Goal: Task Accomplishment & Management: Use online tool/utility

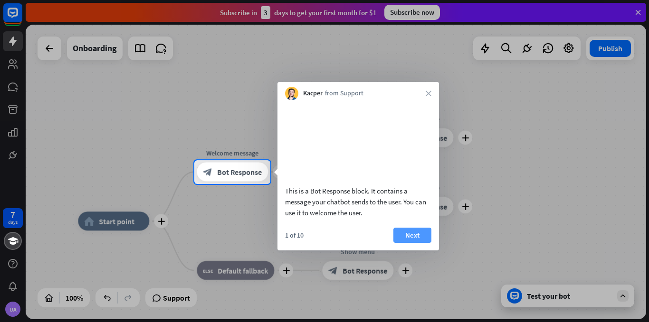
click at [408, 243] on button "Next" at bounding box center [412, 235] width 38 height 15
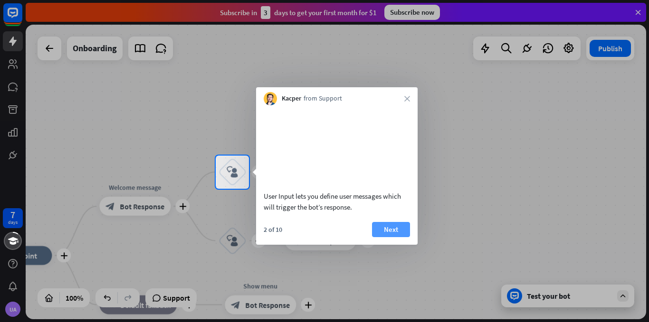
click at [387, 237] on button "Next" at bounding box center [391, 229] width 38 height 15
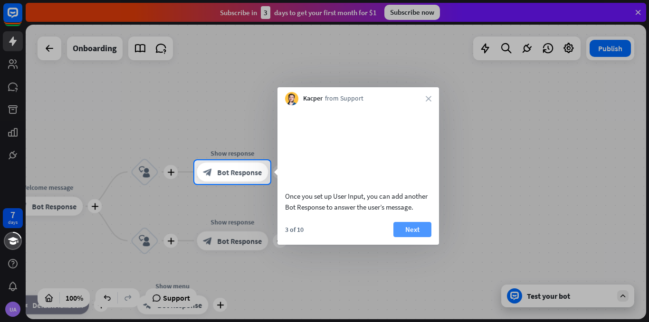
click at [408, 237] on button "Next" at bounding box center [412, 229] width 38 height 15
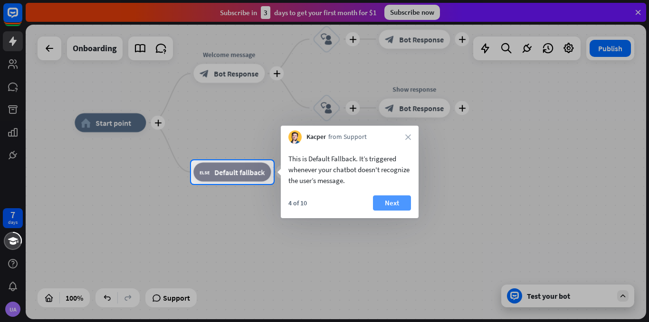
click at [393, 208] on button "Next" at bounding box center [392, 203] width 38 height 15
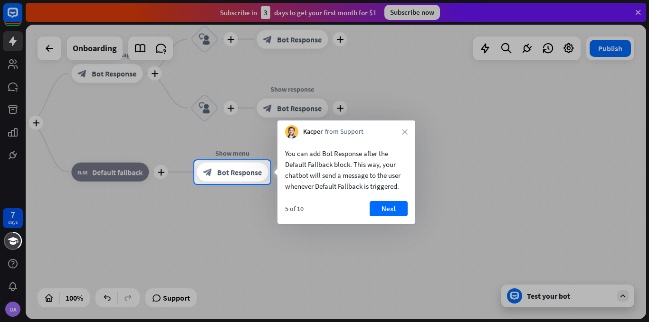
click at [393, 208] on button "Next" at bounding box center [388, 208] width 38 height 15
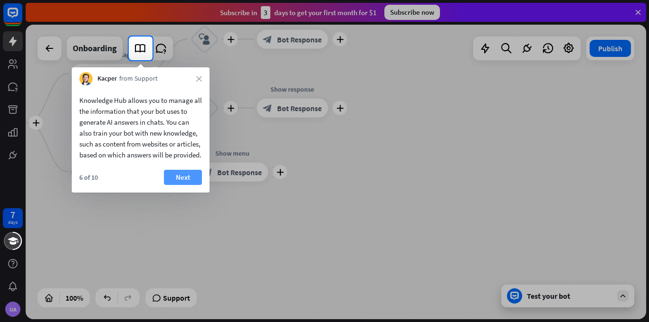
click at [181, 184] on button "Next" at bounding box center [183, 177] width 38 height 15
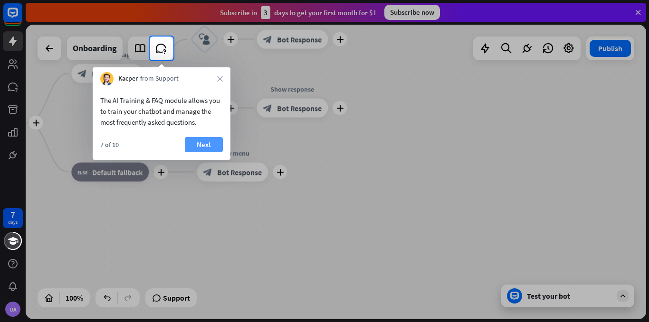
click at [204, 146] on button "Next" at bounding box center [204, 144] width 38 height 15
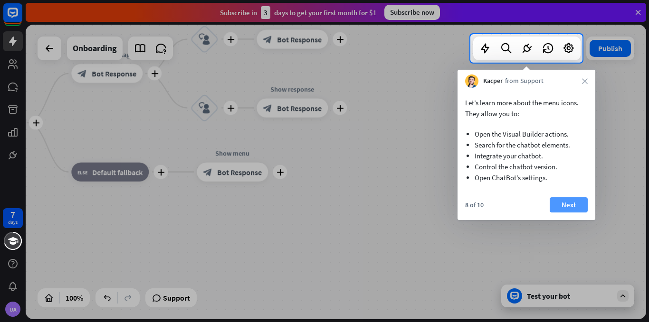
click at [573, 203] on button "Next" at bounding box center [568, 205] width 38 height 15
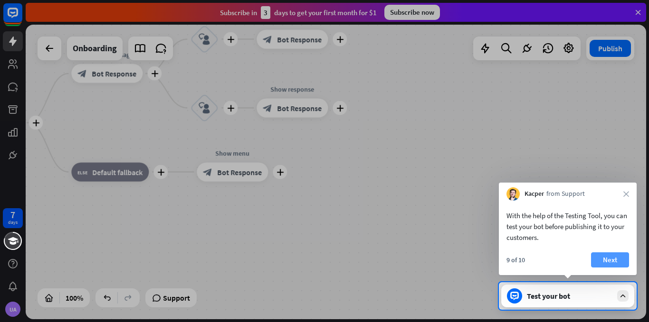
click at [616, 256] on button "Next" at bounding box center [610, 260] width 38 height 15
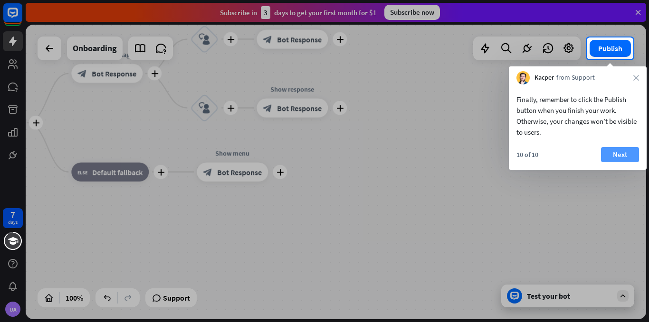
click at [625, 157] on button "Next" at bounding box center [620, 154] width 38 height 15
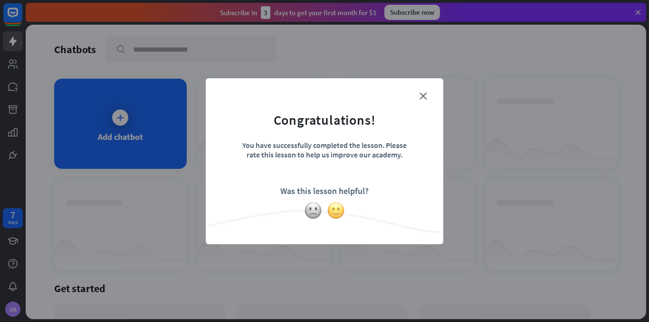
click at [334, 213] on img at bounding box center [336, 211] width 18 height 18
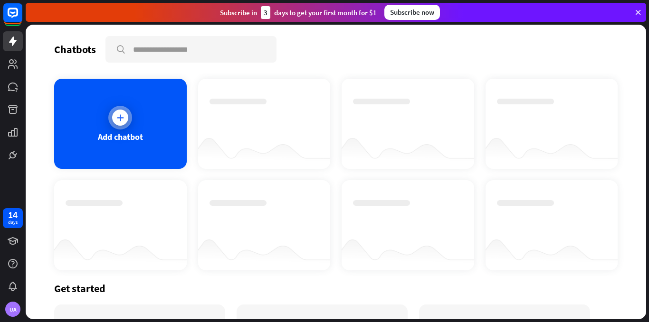
click at [122, 114] on icon at bounding box center [119, 117] width 9 height 9
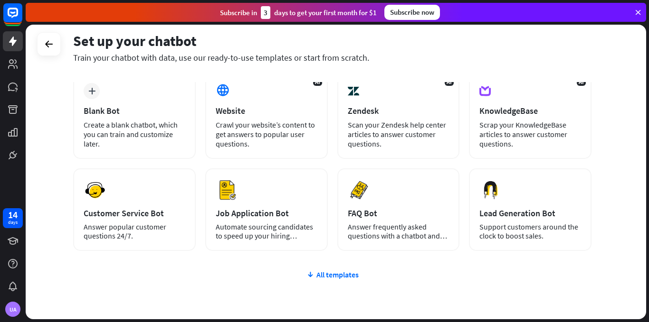
scroll to position [54, 0]
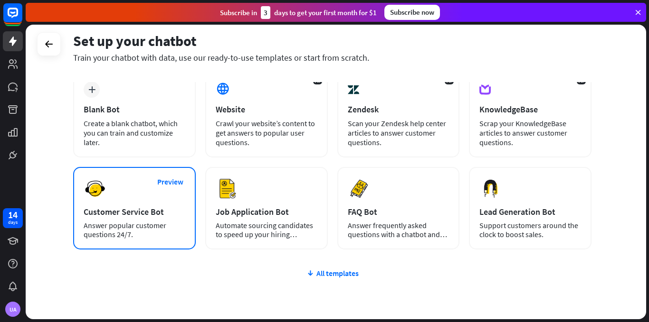
click at [114, 197] on div "Preview Customer Service Bot Answer popular customer questions 24/7." at bounding box center [134, 208] width 122 height 83
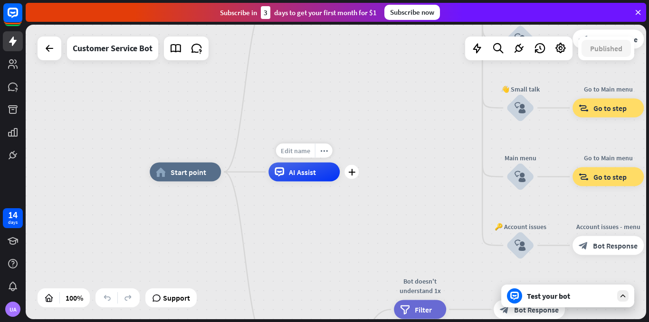
click at [307, 154] on span "Edit name" at bounding box center [295, 151] width 29 height 9
type input "*****"
click at [600, 119] on div "home_2 Start point Welcome message block_bot_response Bot Response 🔙 Main menu …" at bounding box center [336, 172] width 620 height 295
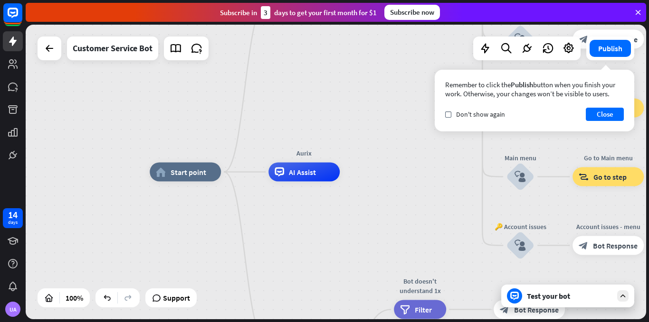
click at [606, 118] on button "Close" at bounding box center [604, 114] width 38 height 13
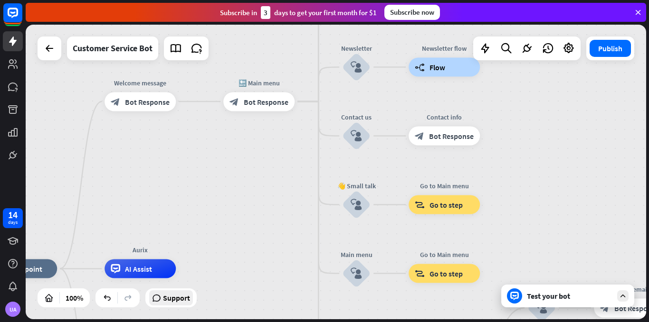
drag, startPoint x: 316, startPoint y: 226, endPoint x: 168, endPoint y: 305, distance: 168.0
click at [168, 305] on div "home_2 Start point Welcome message block_bot_response Bot Response 🔙 Main menu …" at bounding box center [336, 172] width 620 height 295
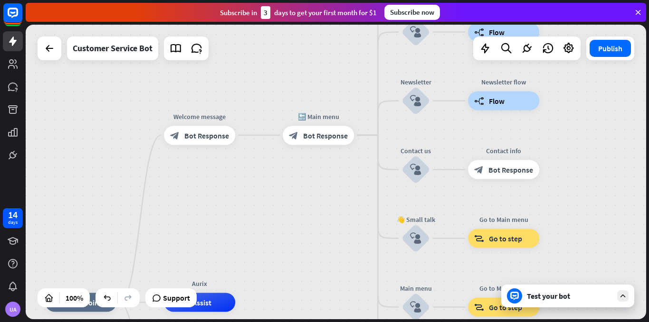
drag, startPoint x: 227, startPoint y: 196, endPoint x: 271, endPoint y: 247, distance: 67.4
click at [271, 247] on div "home_2 Start point Welcome message block_bot_response Bot Response 🔙 Main menu …" at bounding box center [336, 172] width 620 height 295
click at [207, 145] on div "Edit name more_horiz plus block_bot_response Bot Response" at bounding box center [199, 135] width 71 height 19
click at [207, 139] on span "Bot Response" at bounding box center [206, 135] width 45 height 9
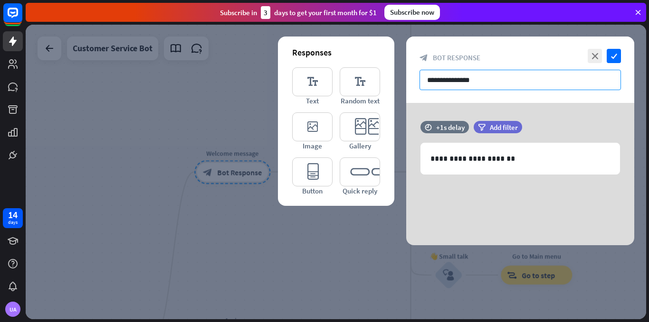
click at [517, 75] on input "**********" at bounding box center [519, 80] width 201 height 20
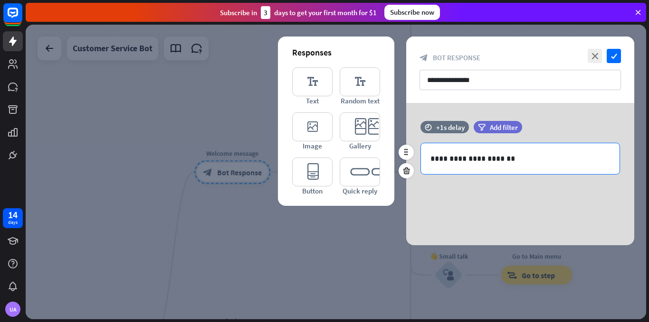
click at [499, 164] on p "**********" at bounding box center [519, 159] width 179 height 12
click at [529, 166] on div "**********" at bounding box center [520, 158] width 198 height 31
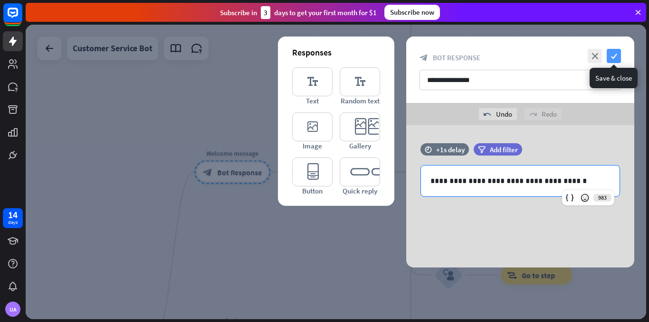
click at [614, 55] on icon "check" at bounding box center [613, 56] width 14 height 14
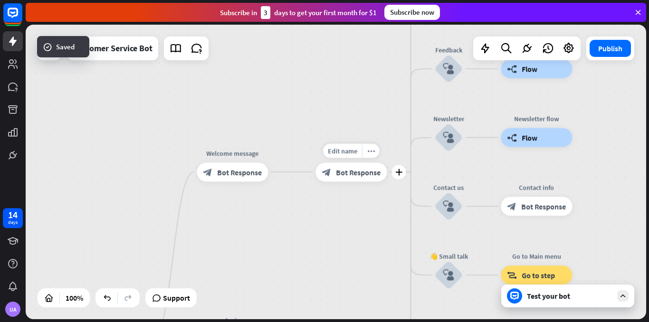
click at [344, 179] on div "block_bot_response Bot Response" at bounding box center [350, 172] width 71 height 19
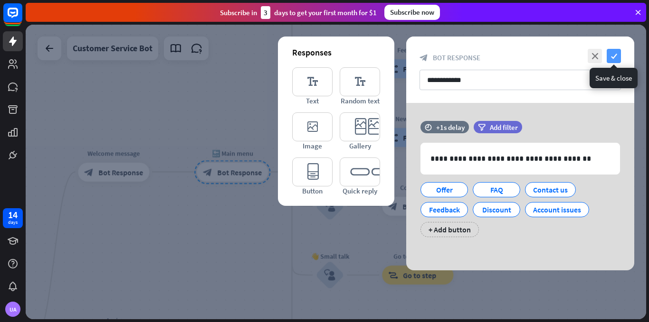
click at [613, 57] on icon "check" at bounding box center [613, 56] width 14 height 14
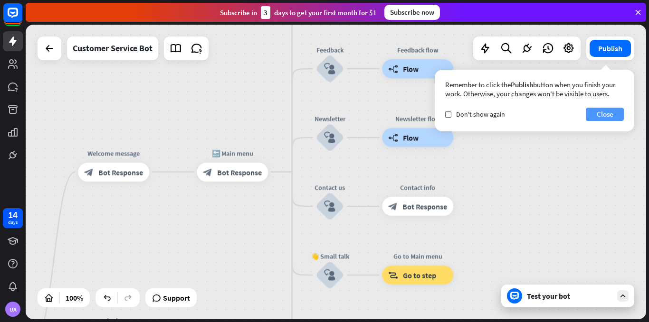
click at [608, 112] on button "Close" at bounding box center [604, 114] width 38 height 13
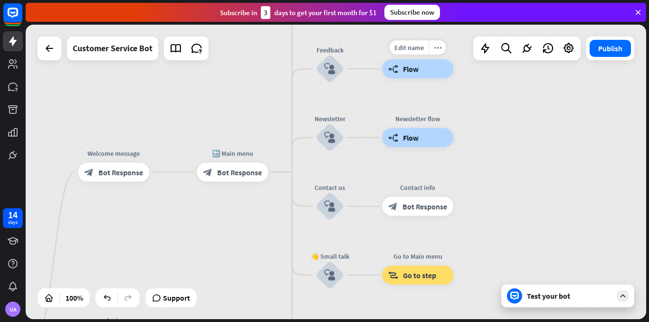
click at [413, 77] on div "builder_tree Flow" at bounding box center [417, 68] width 71 height 19
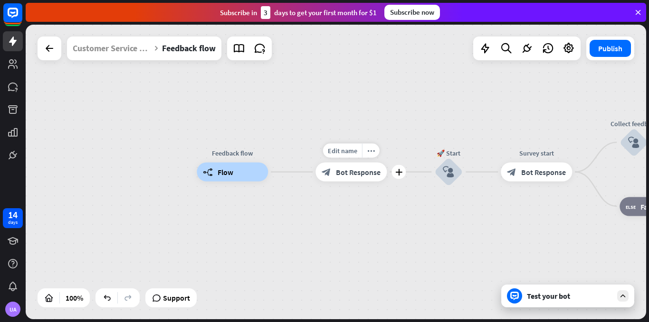
click at [355, 172] on span "Bot Response" at bounding box center [358, 172] width 45 height 9
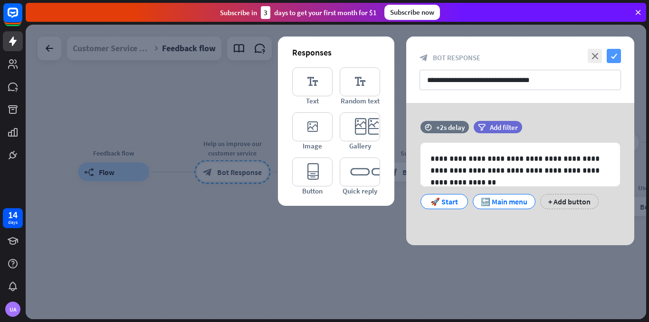
click at [615, 54] on icon "check" at bounding box center [613, 56] width 14 height 14
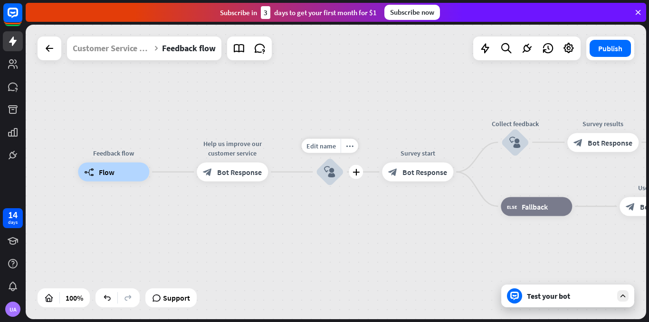
click at [334, 173] on icon "block_user_input" at bounding box center [329, 172] width 11 height 11
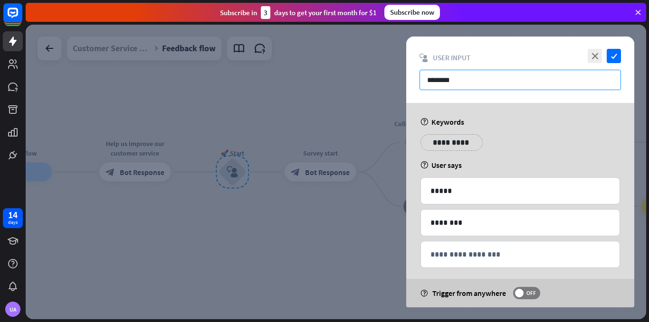
click at [438, 79] on input "********" at bounding box center [519, 80] width 201 height 20
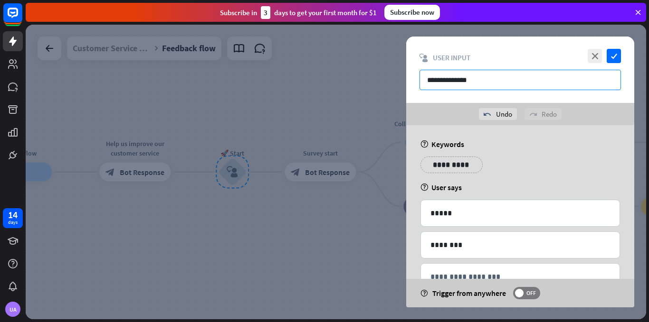
click at [468, 74] on input "**********" at bounding box center [519, 80] width 201 height 20
type input "**********"
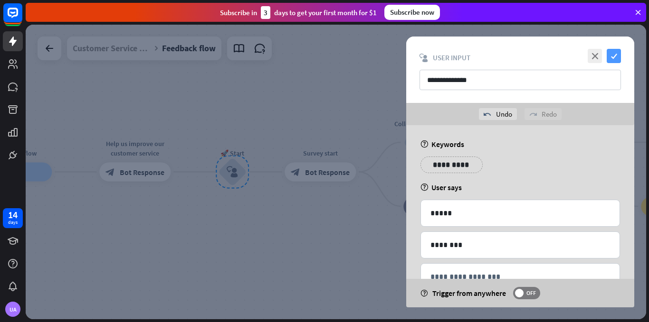
click at [614, 58] on icon "check" at bounding box center [613, 56] width 14 height 14
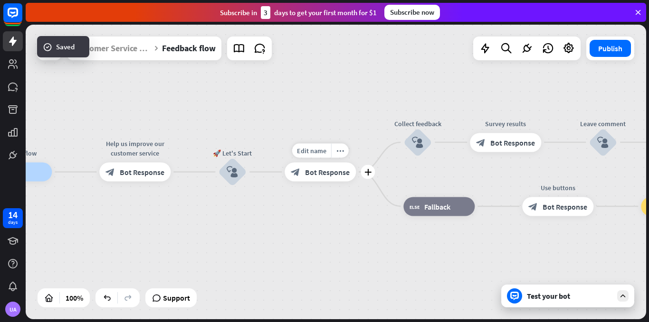
click at [328, 180] on div "block_bot_response Bot Response" at bounding box center [319, 172] width 71 height 19
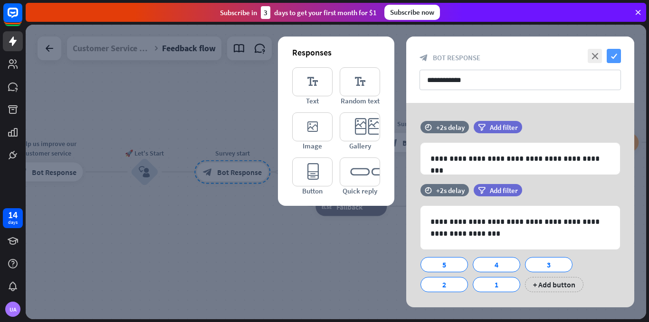
click at [612, 54] on icon "check" at bounding box center [613, 56] width 14 height 14
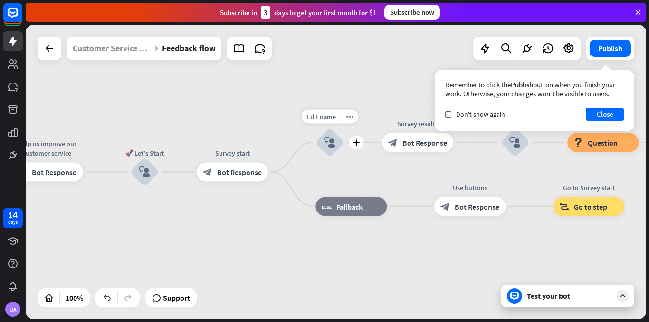
click at [344, 150] on div "Edit name more_horiz plus block_user_input" at bounding box center [329, 142] width 28 height 28
click at [331, 144] on icon "block_user_input" at bounding box center [329, 142] width 11 height 11
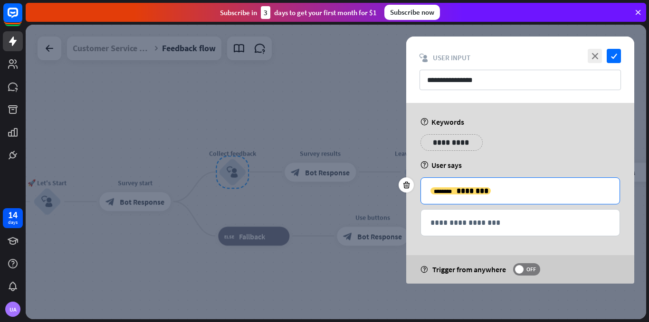
click at [520, 194] on p "**********" at bounding box center [519, 191] width 179 height 12
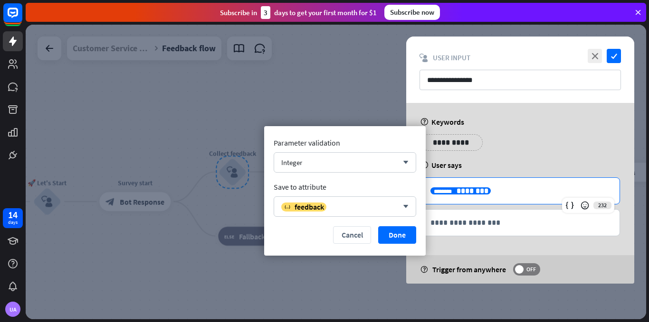
click at [520, 194] on p "**********" at bounding box center [519, 191] width 179 height 12
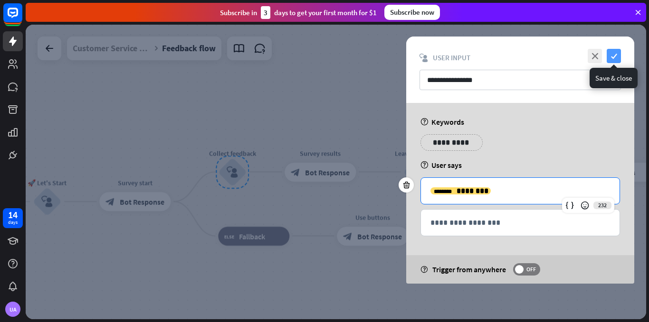
click at [614, 57] on icon "check" at bounding box center [613, 56] width 14 height 14
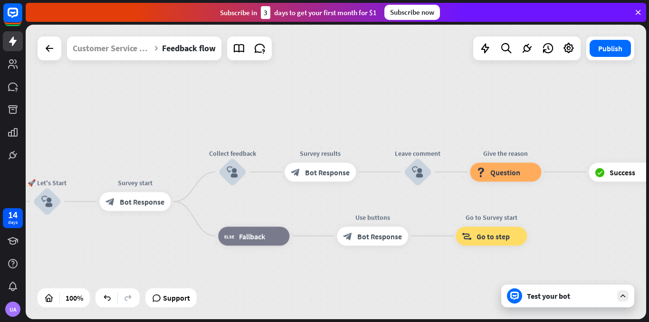
click at [565, 292] on div "Test your bot" at bounding box center [569, 296] width 85 height 9
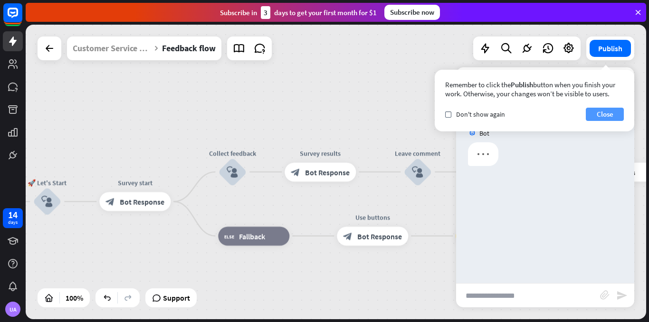
click at [599, 110] on button "Close" at bounding box center [604, 114] width 38 height 13
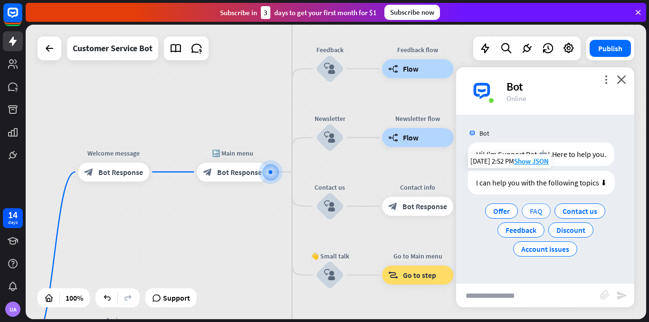
click at [533, 215] on span "FAQ" at bounding box center [535, 211] width 13 height 9
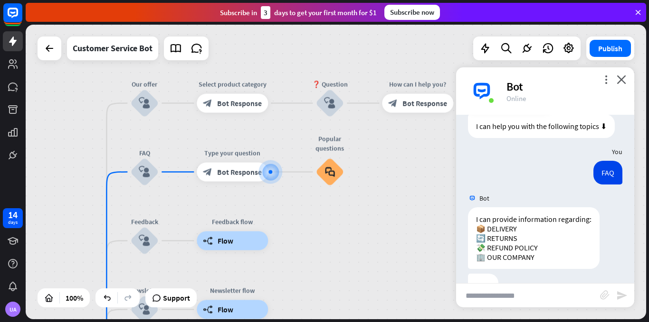
scroll to position [85, 0]
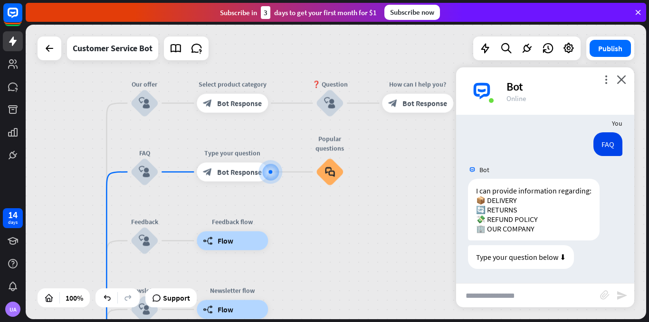
click at [570, 290] on input "text" at bounding box center [528, 296] width 144 height 24
type input "********"
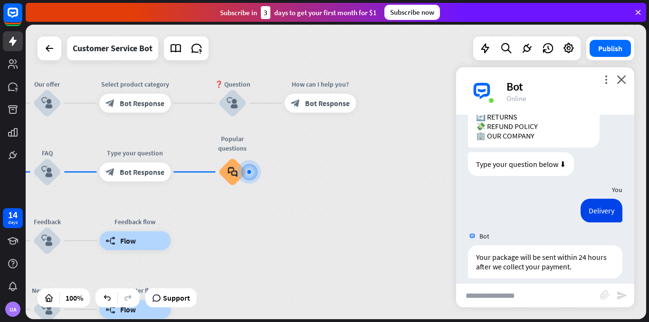
scroll to position [214, 0]
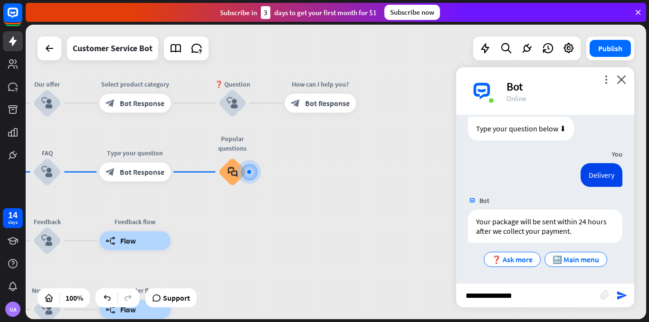
type input "**********"
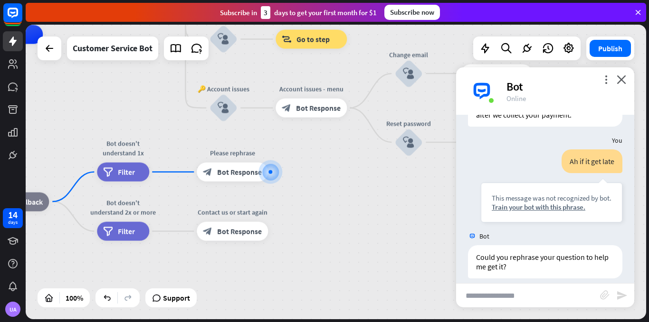
scroll to position [339, 0]
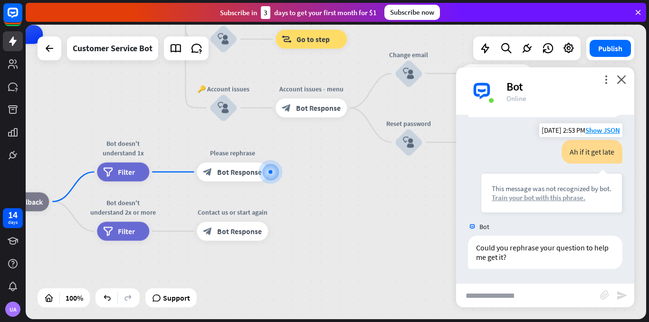
click at [517, 198] on div "Train your bot with this phrase." at bounding box center [551, 197] width 120 height 9
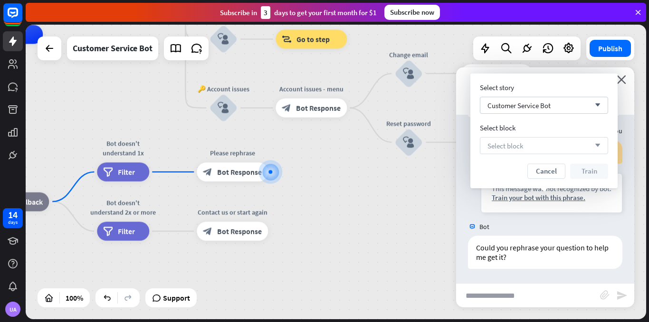
click at [551, 146] on div "Select block arrow_down" at bounding box center [544, 145] width 128 height 17
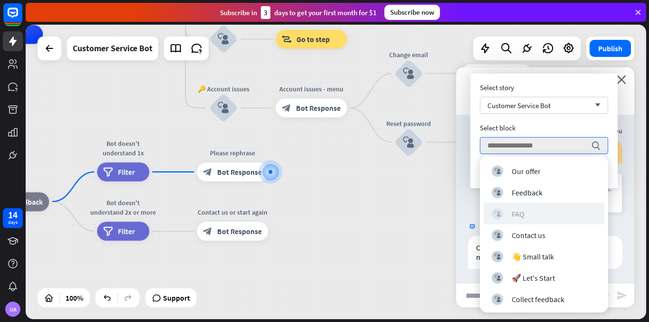
click at [546, 212] on div "block_user_input FAQ" at bounding box center [543, 213] width 104 height 11
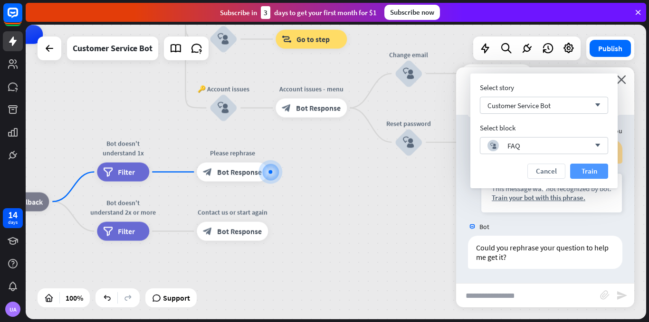
click at [580, 171] on button "Train" at bounding box center [589, 171] width 38 height 15
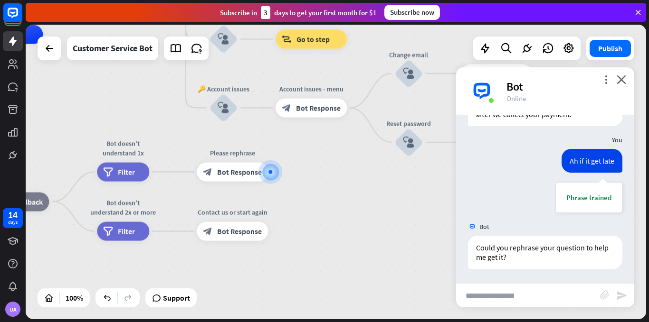
scroll to position [330, 0]
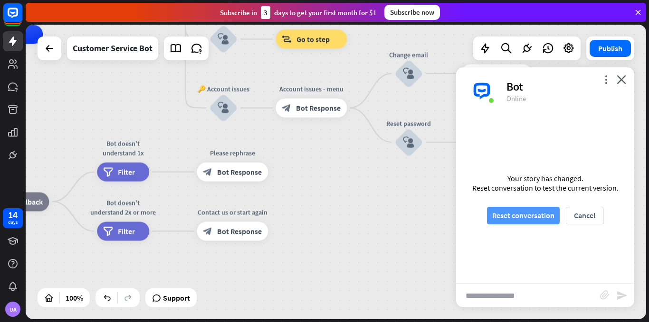
click at [507, 218] on button "Reset conversation" at bounding box center [523, 216] width 73 height 18
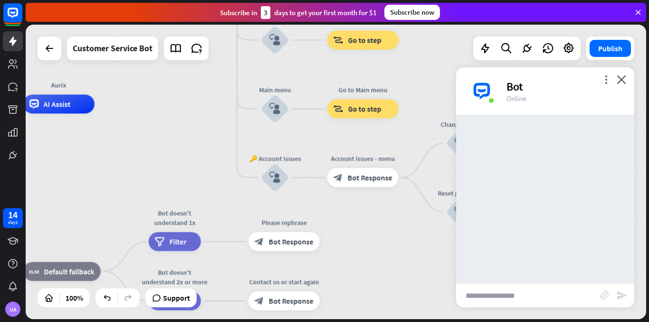
click at [555, 290] on input "text" at bounding box center [528, 296] width 144 height 24
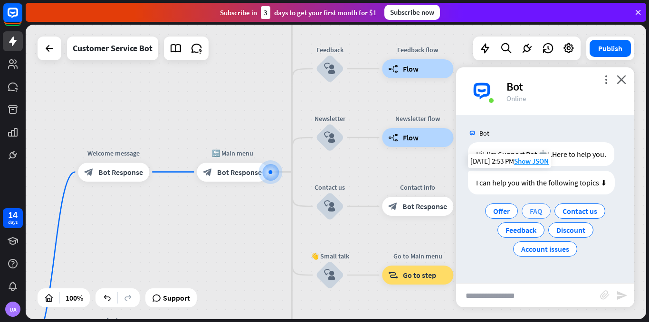
click at [527, 209] on div "FAQ" at bounding box center [535, 211] width 29 height 15
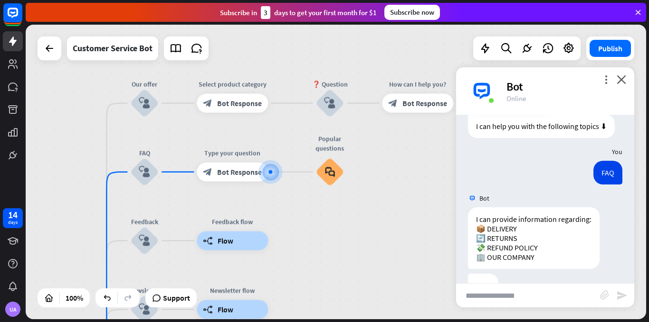
scroll to position [85, 0]
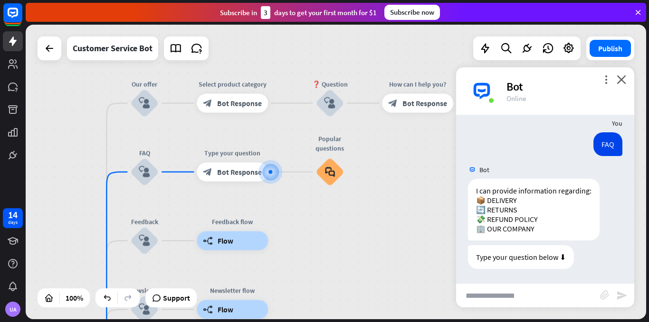
click at [533, 292] on input "text" at bounding box center [528, 296] width 144 height 24
type input "********"
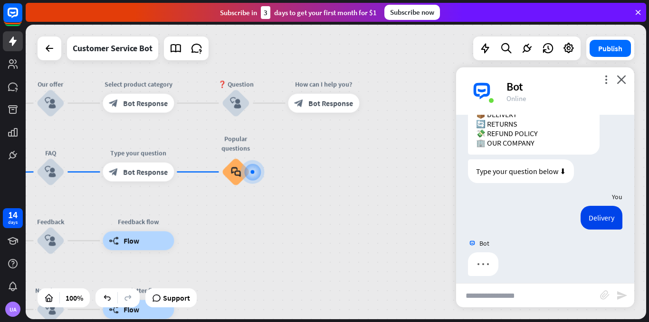
scroll to position [178, 0]
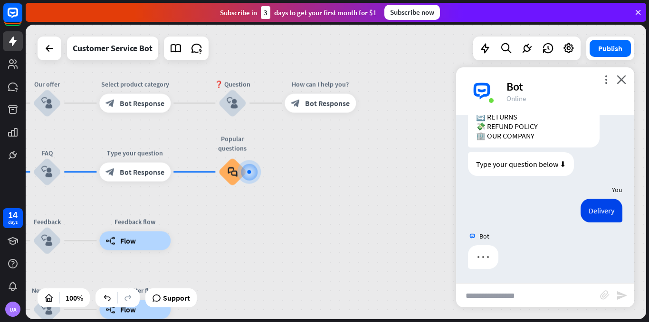
click at [534, 292] on input "text" at bounding box center [528, 296] width 144 height 24
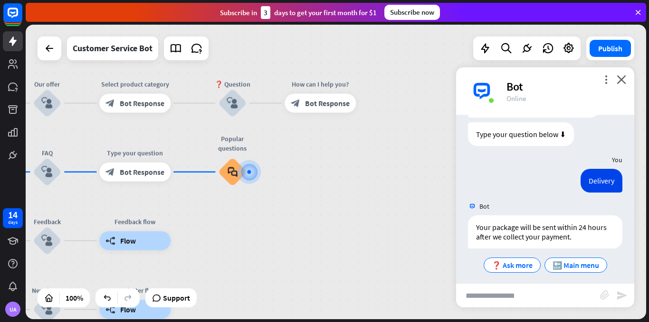
scroll to position [214, 0]
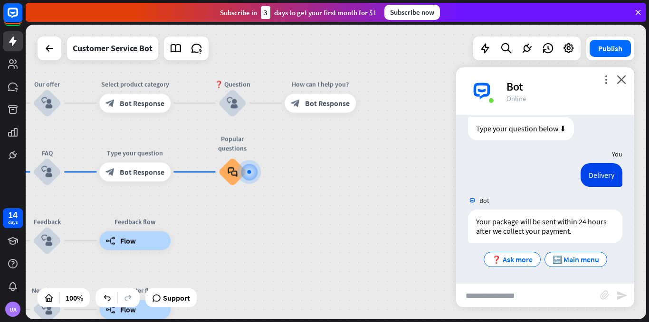
click at [534, 292] on input "text" at bounding box center [528, 296] width 144 height 24
type input "**********"
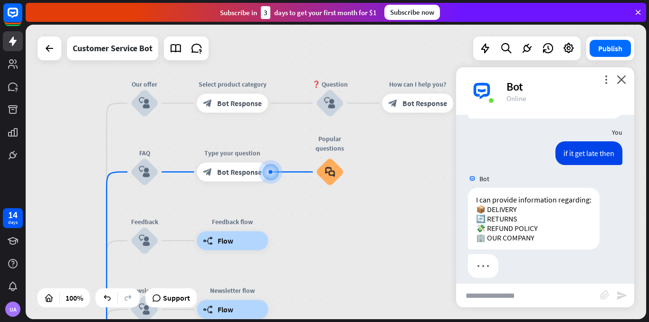
scroll to position [347, 0]
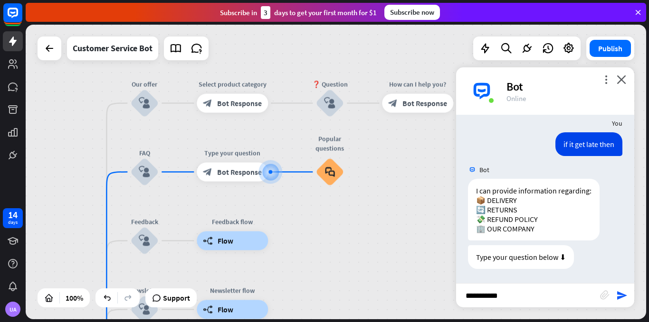
type input "**********"
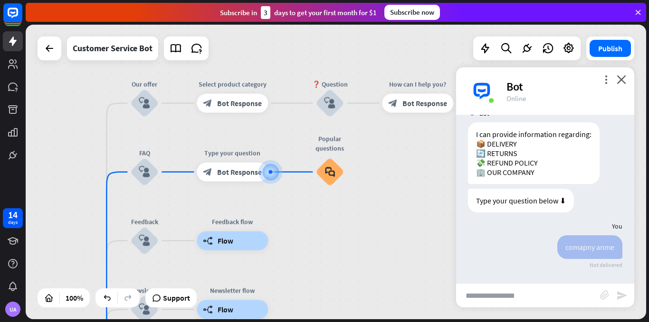
scroll to position [404, 0]
click at [245, 178] on div "block_bot_response Bot Response" at bounding box center [232, 172] width 71 height 19
click at [229, 151] on span "Edit name" at bounding box center [223, 151] width 29 height 9
click at [221, 172] on span "Bot Response" at bounding box center [239, 172] width 45 height 9
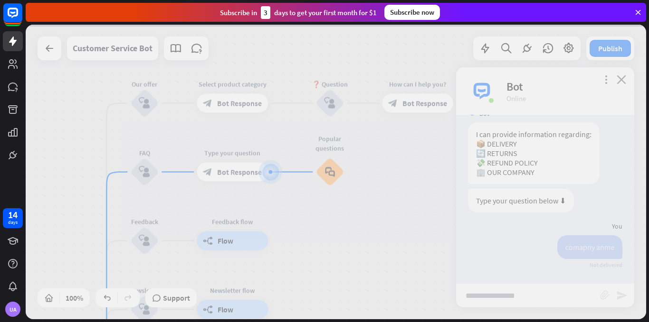
click at [220, 173] on div at bounding box center [336, 172] width 620 height 295
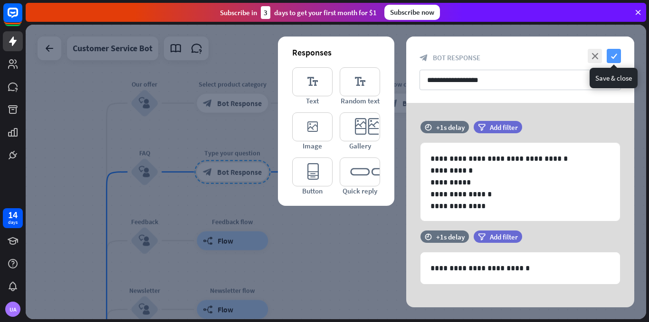
click at [616, 56] on icon "check" at bounding box center [613, 56] width 14 height 14
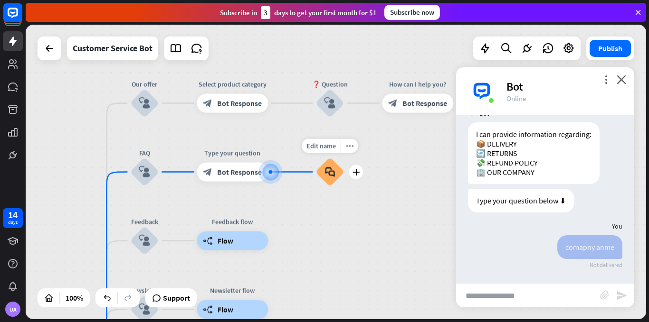
click at [335, 173] on icon "block_faq" at bounding box center [330, 172] width 10 height 10
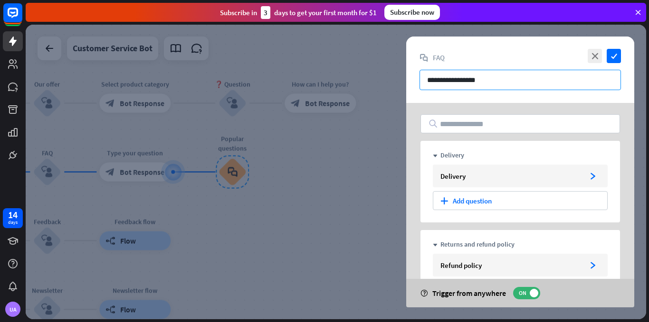
click at [593, 80] on input "**********" at bounding box center [519, 80] width 201 height 20
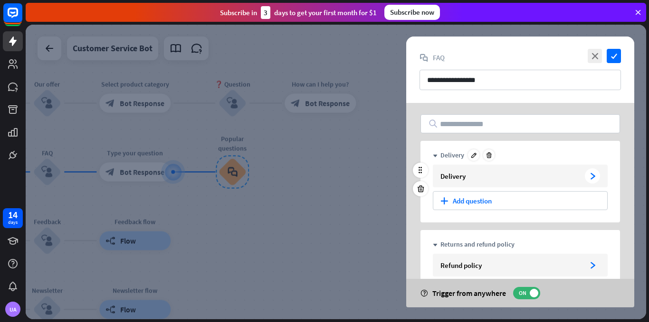
click at [584, 170] on div "Delivery arrowhead_right" at bounding box center [520, 176] width 175 height 23
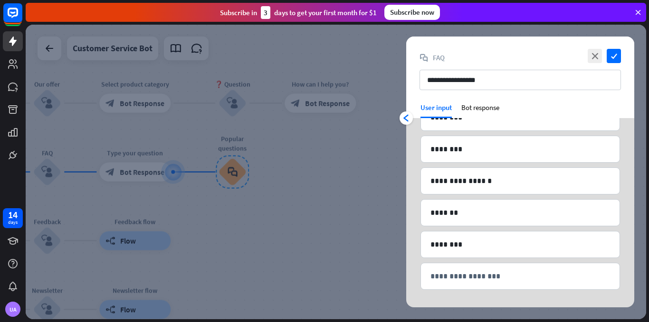
scroll to position [186, 0]
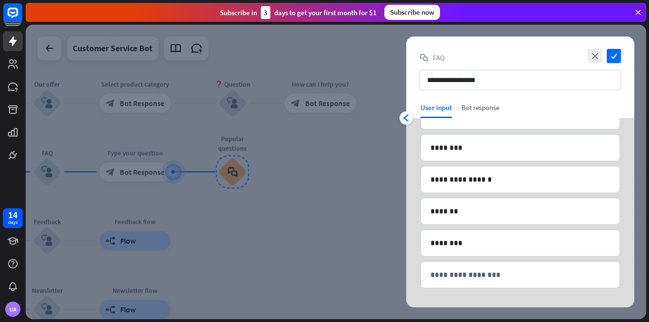
click at [499, 109] on div "Bot response" at bounding box center [480, 110] width 38 height 15
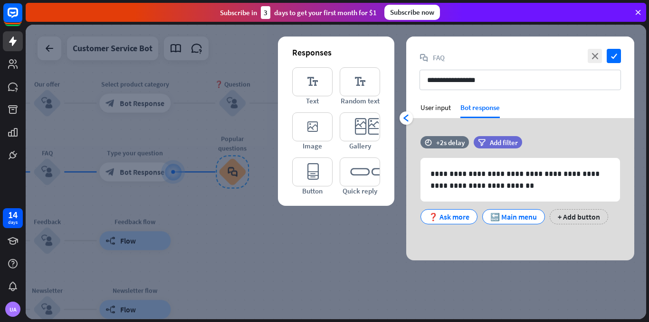
scroll to position [0, 0]
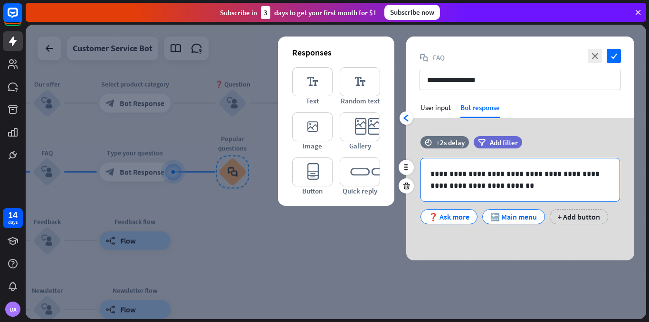
click at [508, 186] on p "**********" at bounding box center [519, 180] width 179 height 24
click at [459, 219] on div "❓ Ask more" at bounding box center [448, 217] width 41 height 14
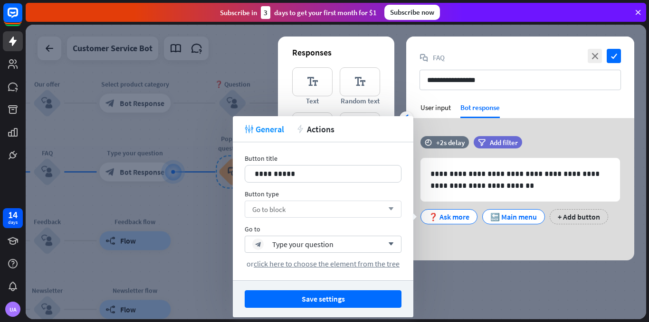
click at [363, 212] on div "Go to block arrow_down" at bounding box center [323, 209] width 157 height 17
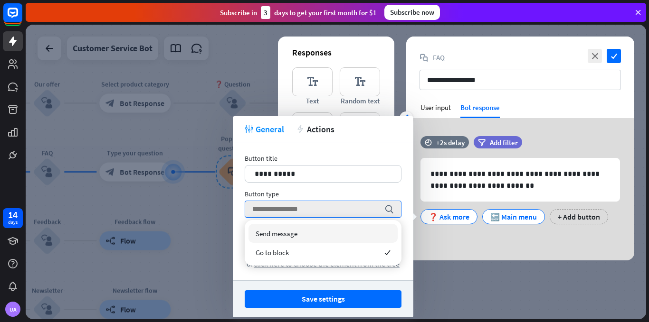
click at [349, 239] on div "Send message" at bounding box center [322, 233] width 149 height 19
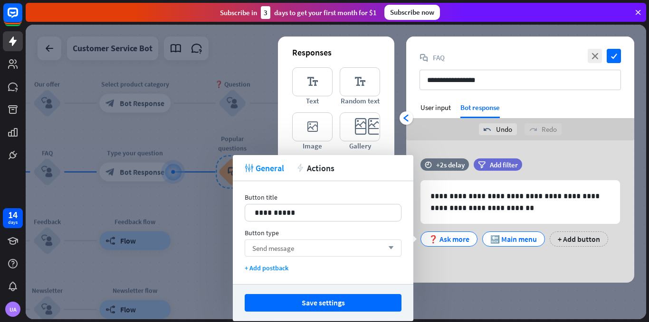
click at [367, 246] on div "Send message arrow_down" at bounding box center [323, 248] width 157 height 17
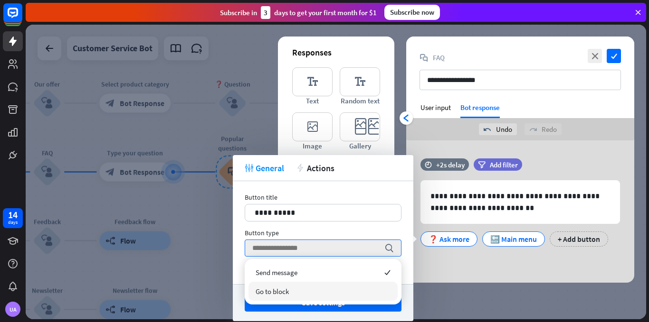
click at [335, 288] on div "Go to block" at bounding box center [322, 291] width 149 height 19
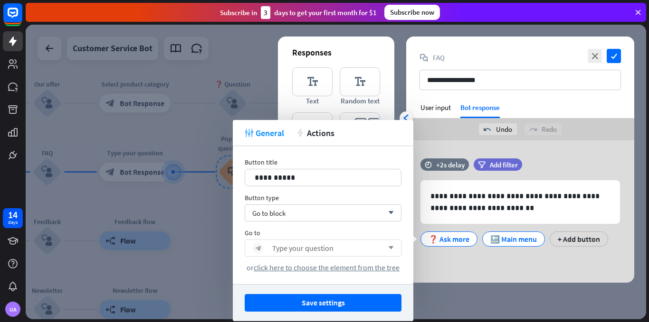
click at [367, 254] on div "block_bot_response Type your question arrow_down" at bounding box center [323, 248] width 157 height 17
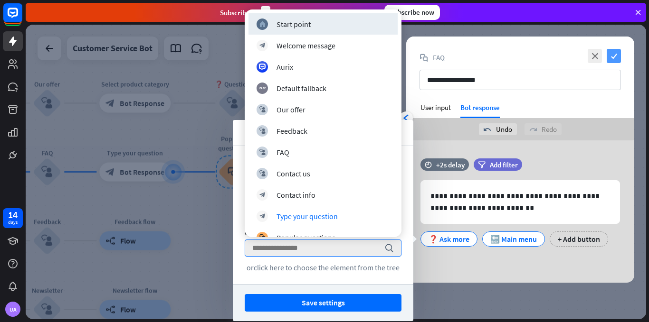
click at [613, 58] on icon "check" at bounding box center [613, 56] width 14 height 14
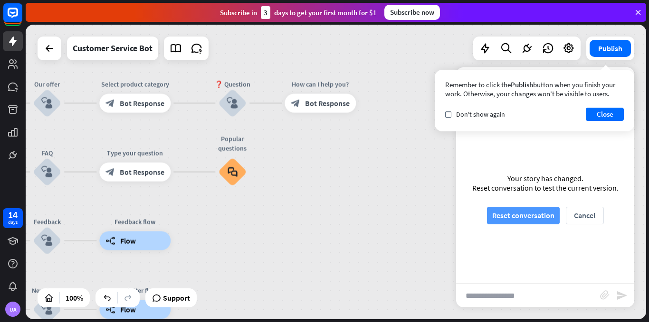
click at [508, 215] on button "Reset conversation" at bounding box center [523, 216] width 73 height 18
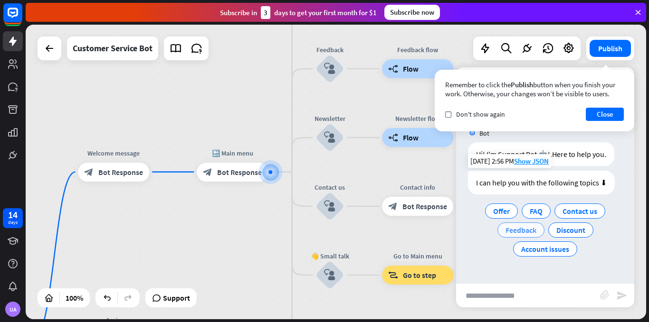
click at [519, 227] on span "Feedback" at bounding box center [520, 230] width 31 height 9
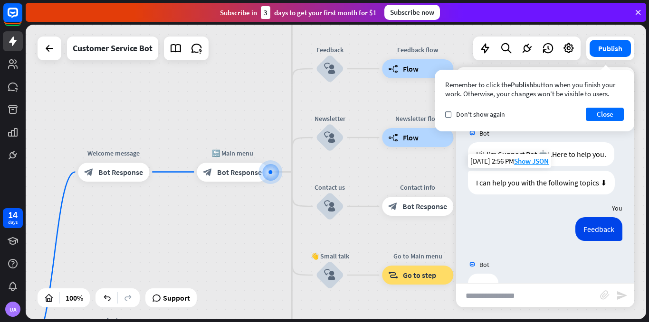
scroll to position [25, 0]
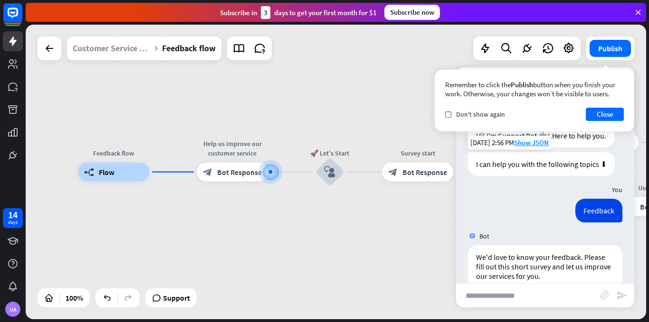
scroll to position [64, 0]
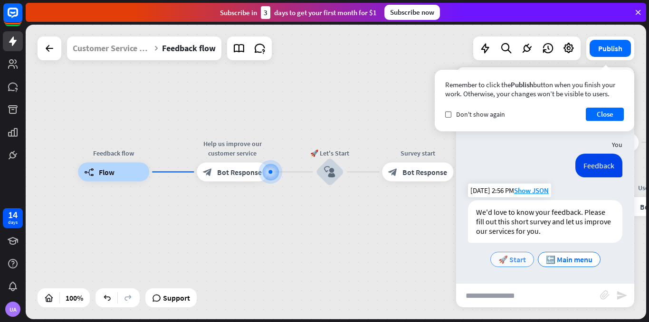
click at [515, 260] on span "🚀 Start" at bounding box center [512, 259] width 28 height 9
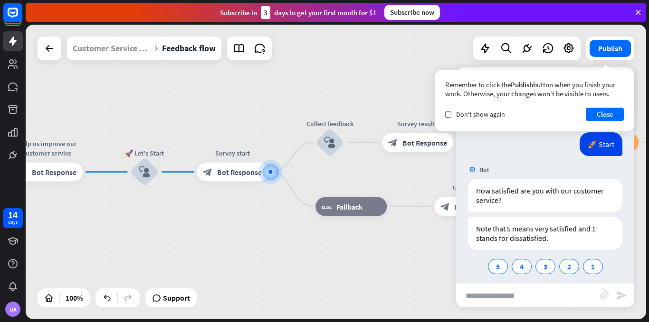
scroll to position [204, 0]
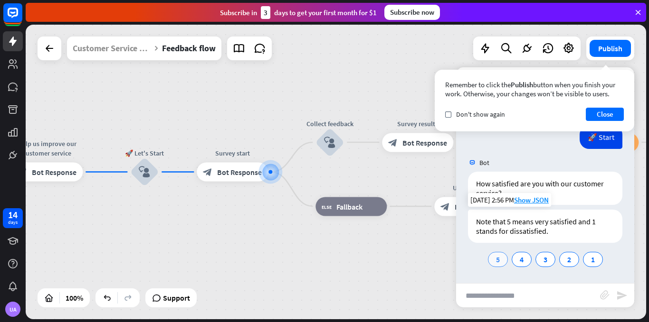
click at [496, 257] on div "5" at bounding box center [498, 259] width 20 height 15
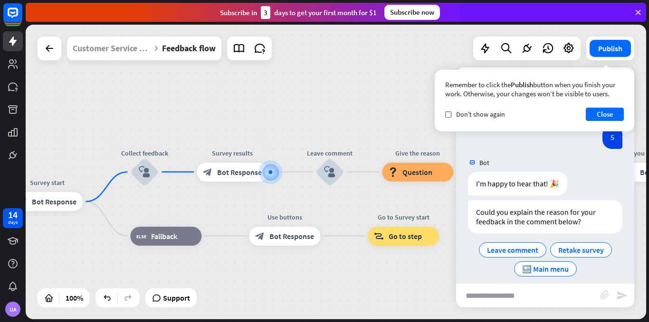
scroll to position [354, 0]
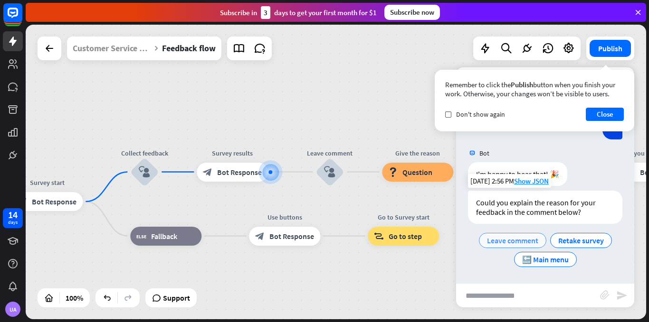
click at [487, 242] on span "Leave comment" at bounding box center [512, 240] width 51 height 9
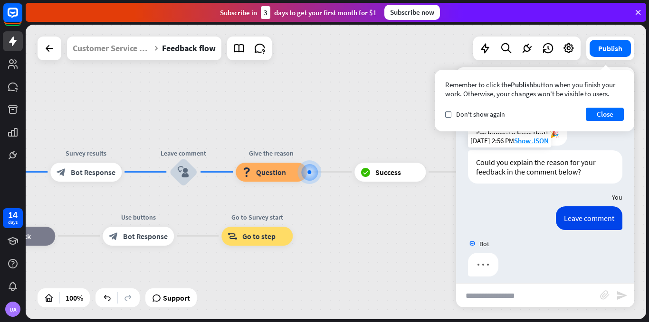
scroll to position [402, 0]
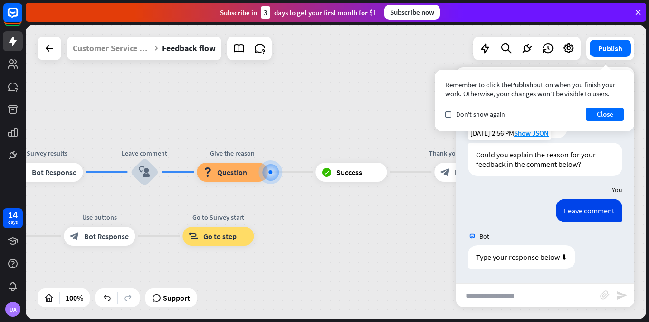
click at [539, 293] on input "text" at bounding box center [528, 296] width 144 height 24
type input "**********"
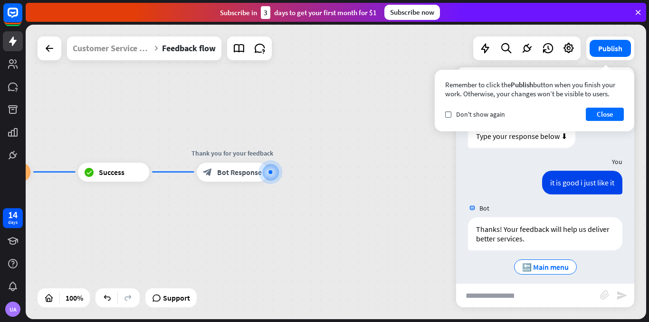
scroll to position [531, 0]
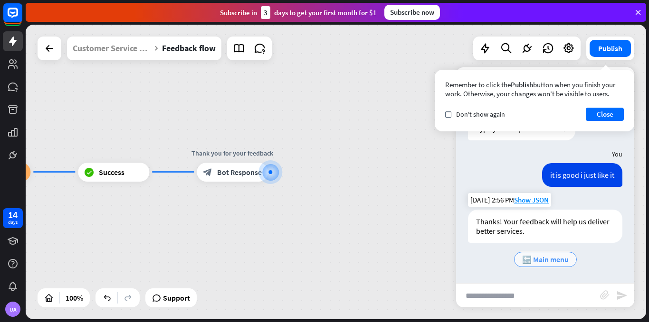
click at [551, 255] on span "🔙 Main menu" at bounding box center [545, 259] width 47 height 9
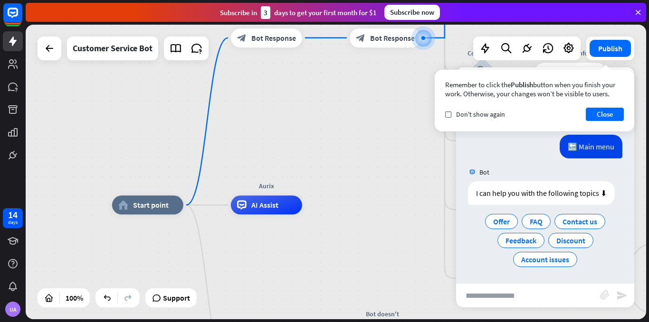
scroll to position [662, 0]
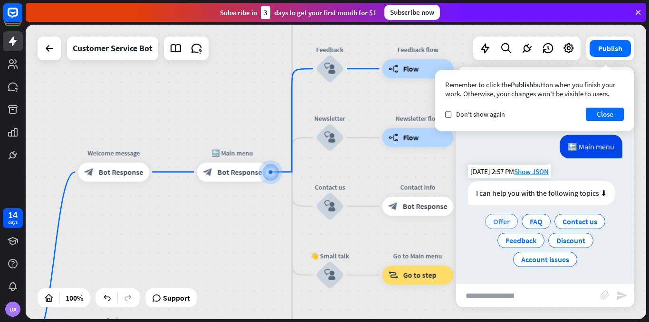
click at [503, 216] on div "Offer" at bounding box center [501, 221] width 33 height 15
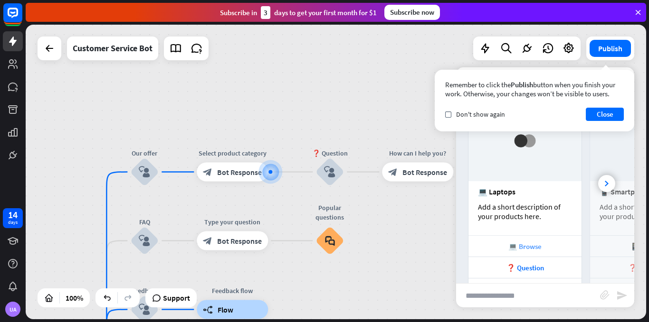
scroll to position [867, 0]
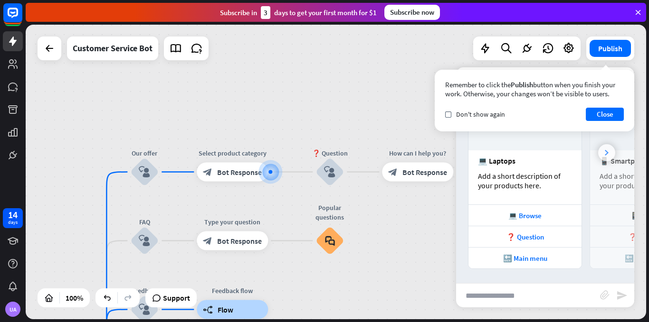
click at [598, 152] on div at bounding box center [606, 152] width 17 height 17
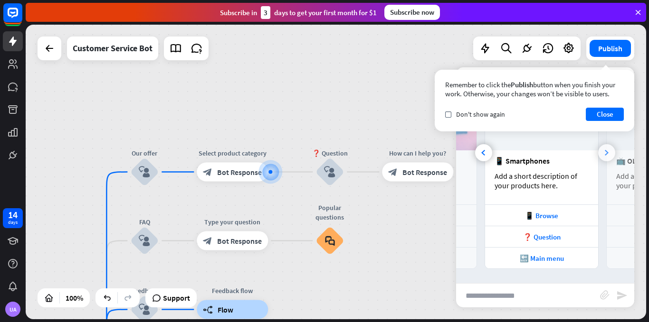
click at [598, 152] on div at bounding box center [606, 152] width 17 height 17
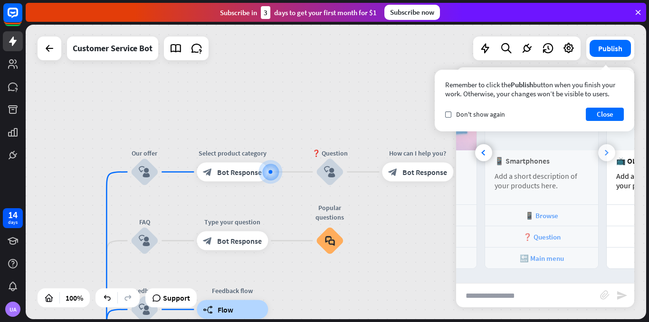
scroll to position [0, 210]
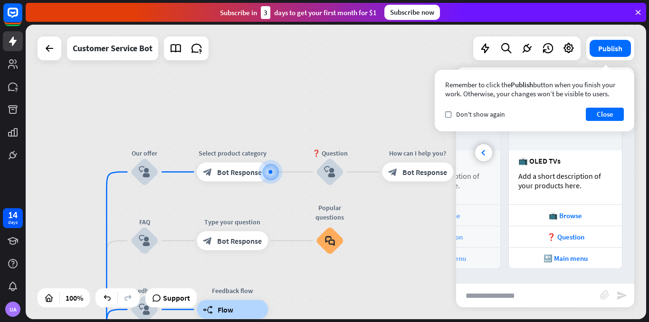
click at [596, 152] on div "📺 OLED TVs Add a short description of your products here." at bounding box center [564, 178] width 113 height 54
click at [611, 51] on button "Publish" at bounding box center [609, 48] width 41 height 17
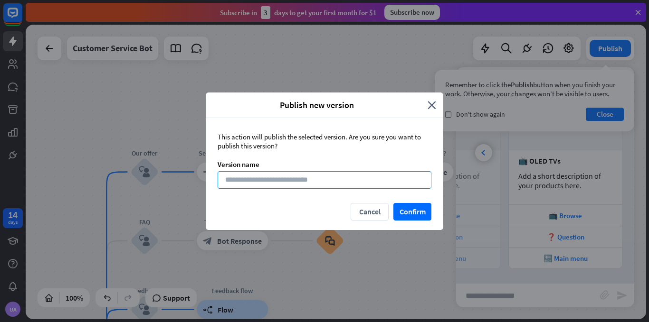
click at [308, 185] on input at bounding box center [324, 180] width 214 height 18
type input "*****"
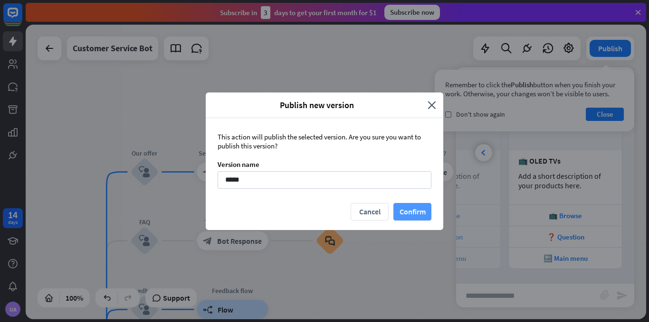
click at [414, 214] on button "Confirm" at bounding box center [412, 212] width 38 height 18
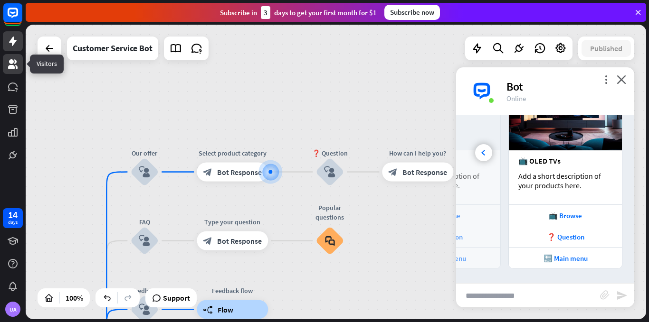
click at [19, 65] on link at bounding box center [13, 64] width 20 height 20
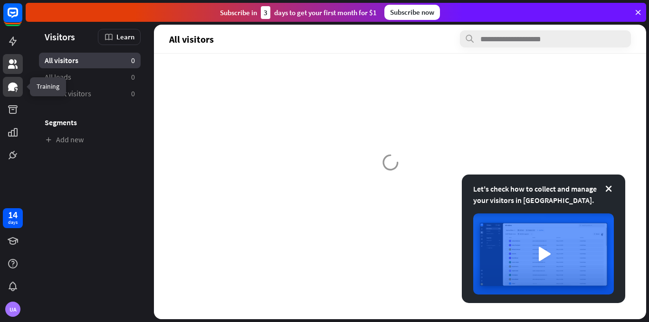
click at [18, 84] on icon at bounding box center [12, 86] width 11 height 11
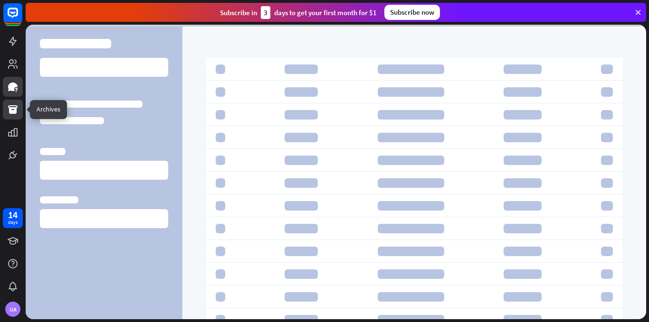
click at [17, 108] on icon at bounding box center [12, 109] width 9 height 9
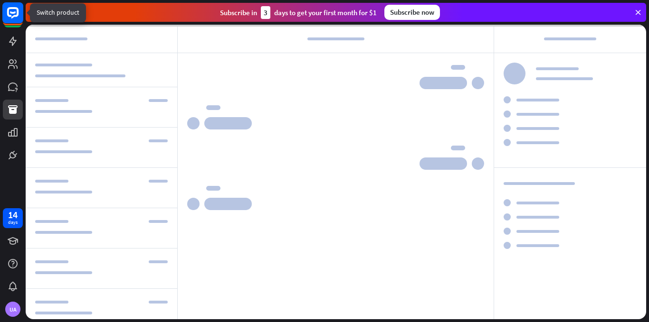
click at [9, 13] on rect at bounding box center [12, 12] width 21 height 21
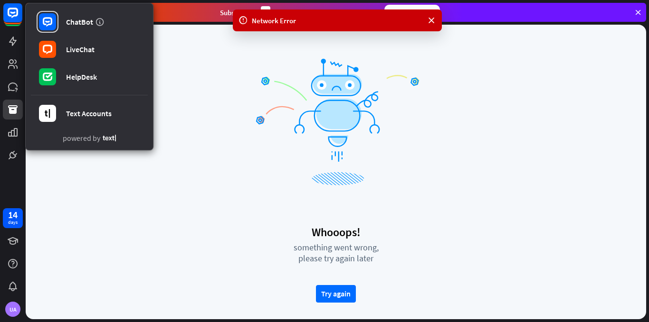
click at [181, 193] on div "Whooops! something went wrong, please try again later Try again" at bounding box center [336, 172] width 620 height 295
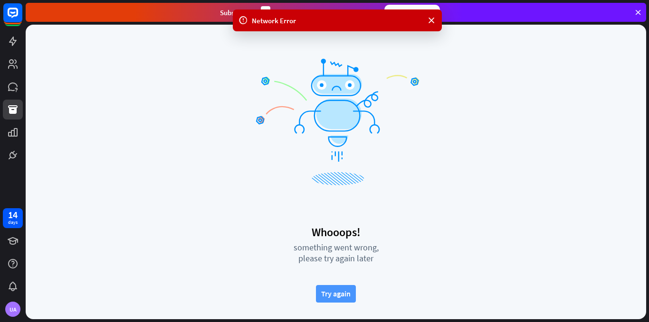
click at [323, 297] on button "Try again" at bounding box center [336, 294] width 40 height 18
